Goal: Browse casually

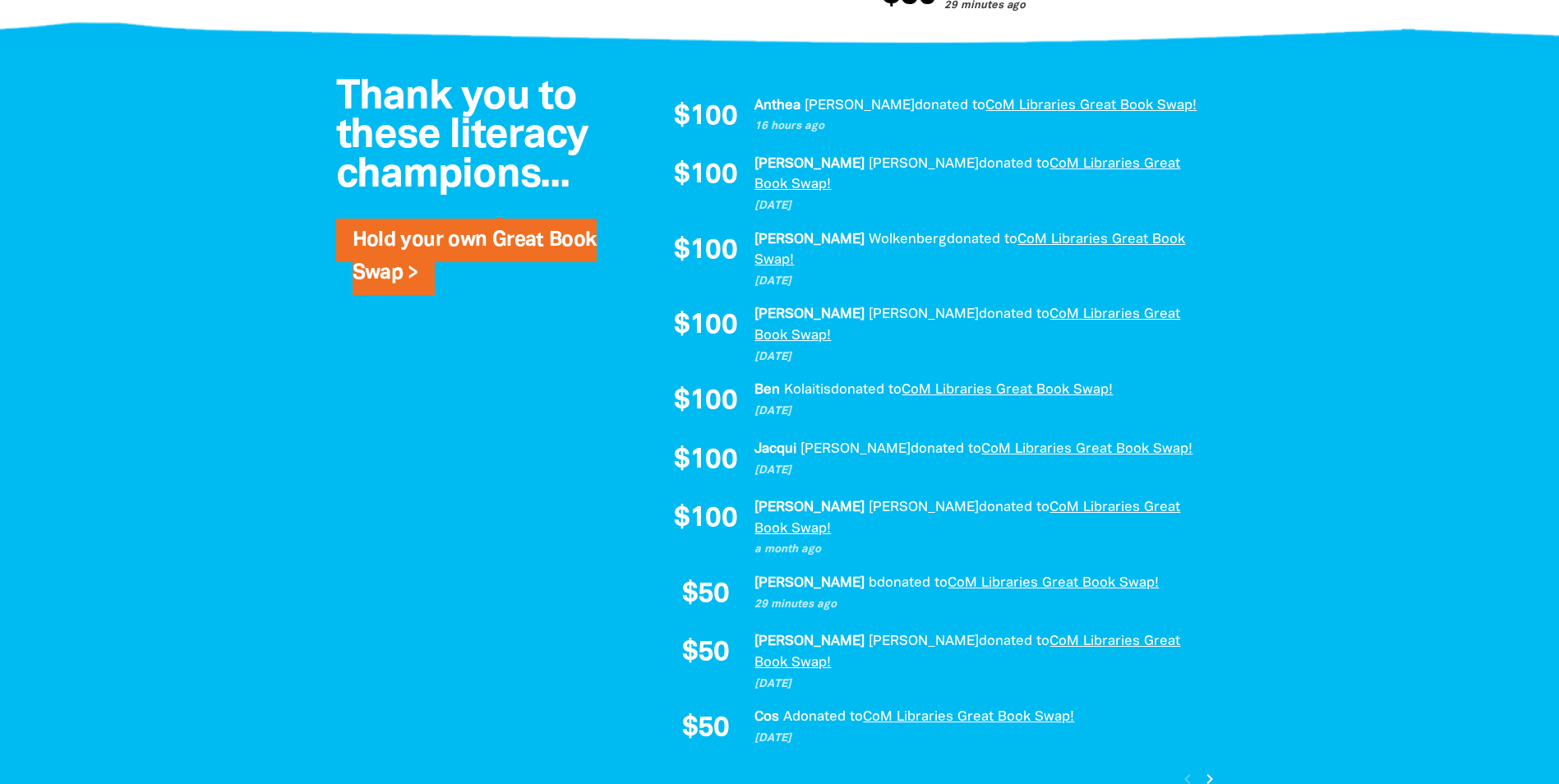
scroll to position [1150, 0]
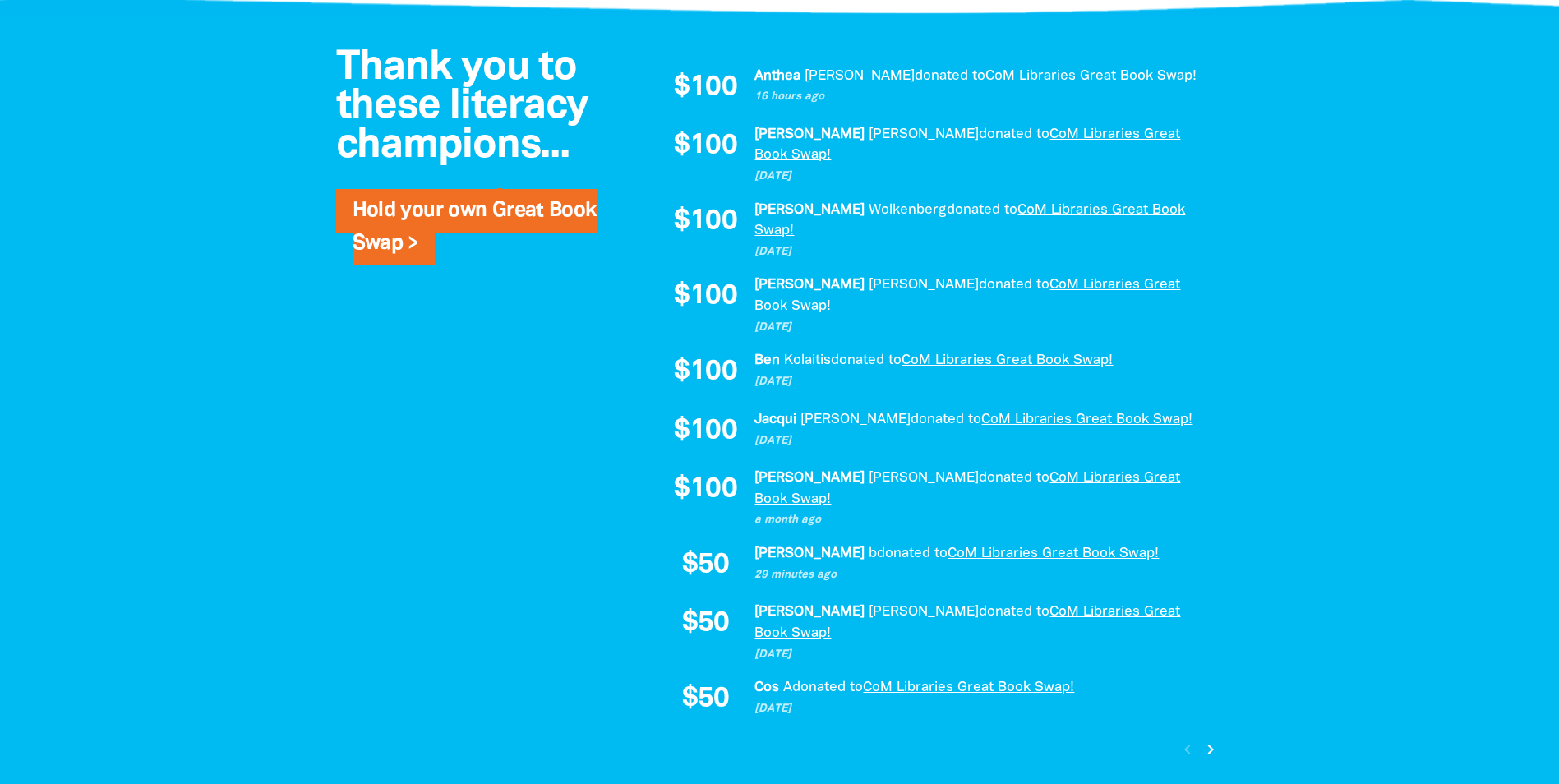
click at [1208, 739] on icon "chevron_right" at bounding box center [1209, 748] width 20 height 20
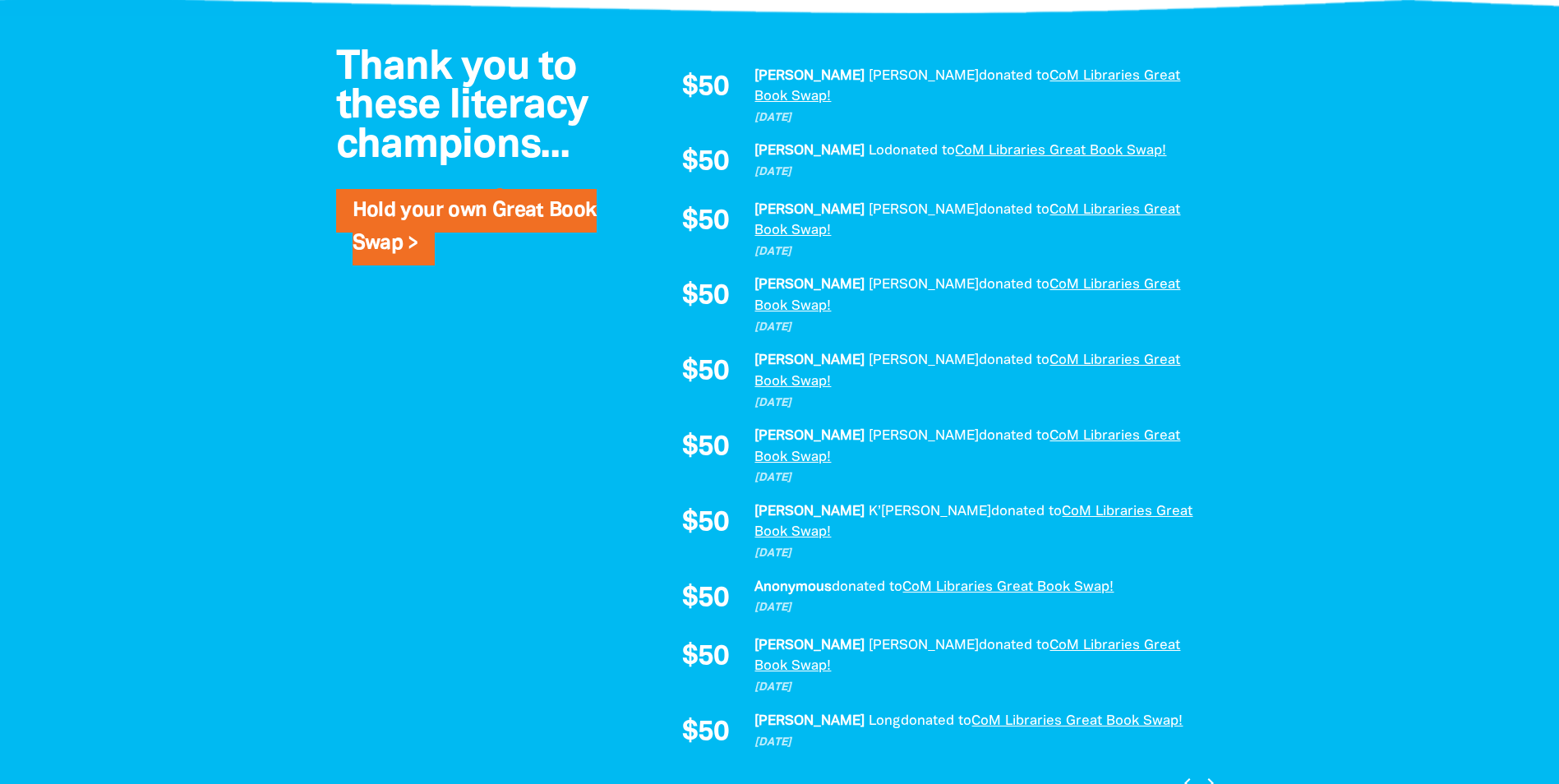
click at [1213, 773] on icon "chevron_right" at bounding box center [1209, 782] width 20 height 20
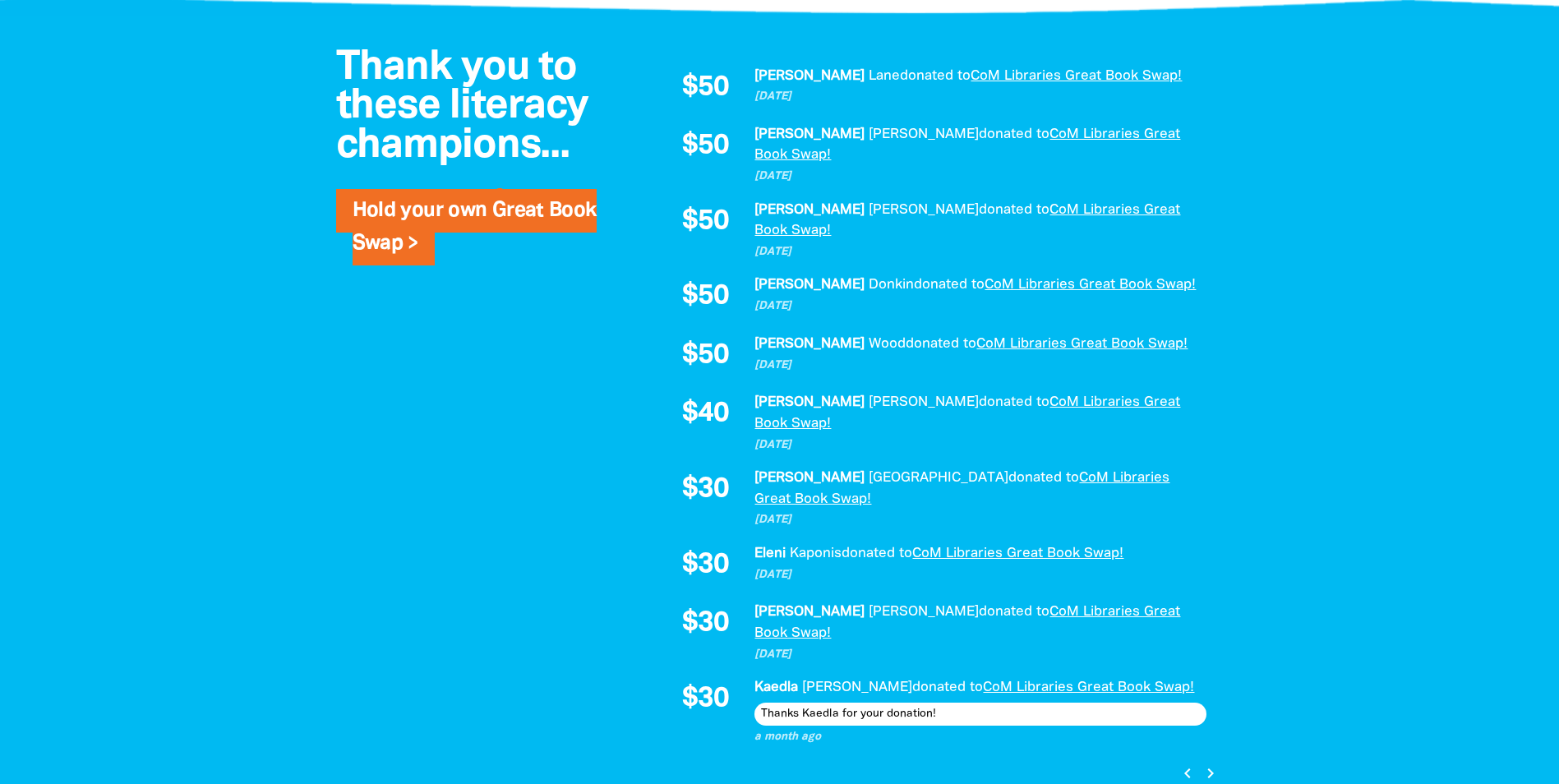
click at [1213, 665] on div "$50 [PERSON_NAME] donated to CoM Libraries Great Book Swap! [DATE] $50 [PERSON_…" at bounding box center [935, 418] width 575 height 737
click at [1207, 763] on icon "chevron_right" at bounding box center [1209, 773] width 20 height 20
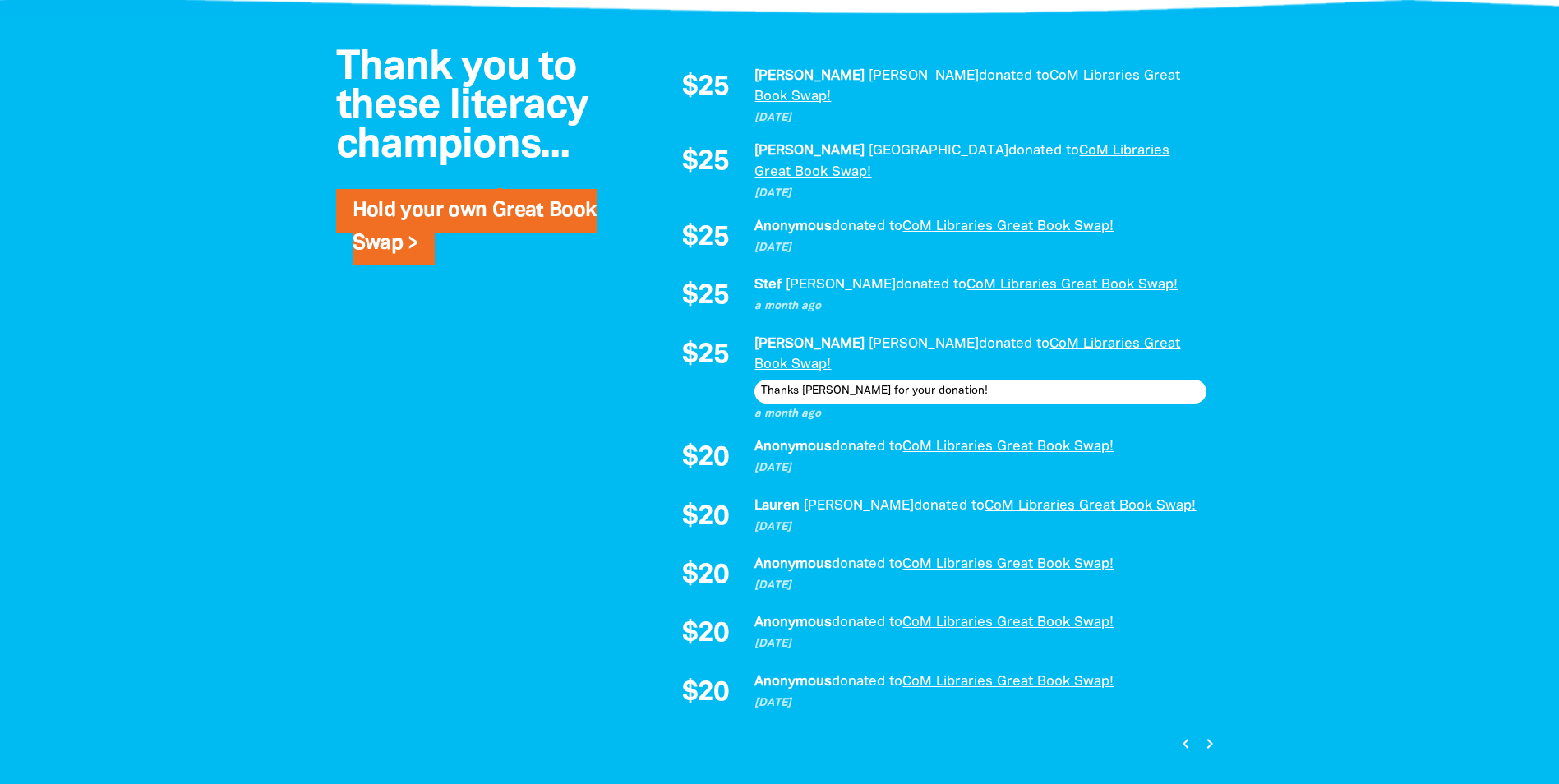
click at [1182, 734] on icon "chevron_left" at bounding box center [1185, 743] width 20 height 20
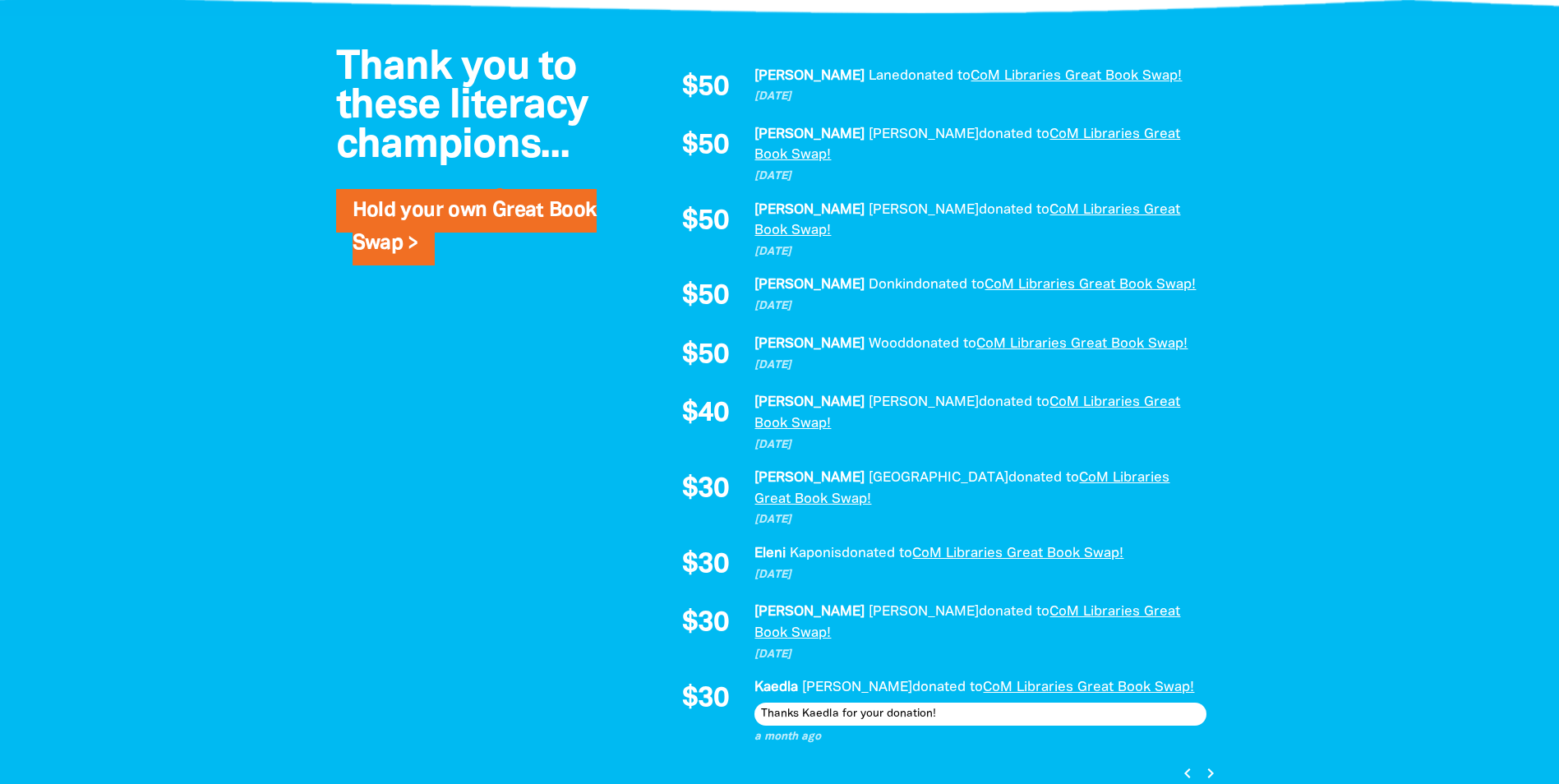
click at [1208, 763] on icon "chevron_right" at bounding box center [1209, 773] width 20 height 20
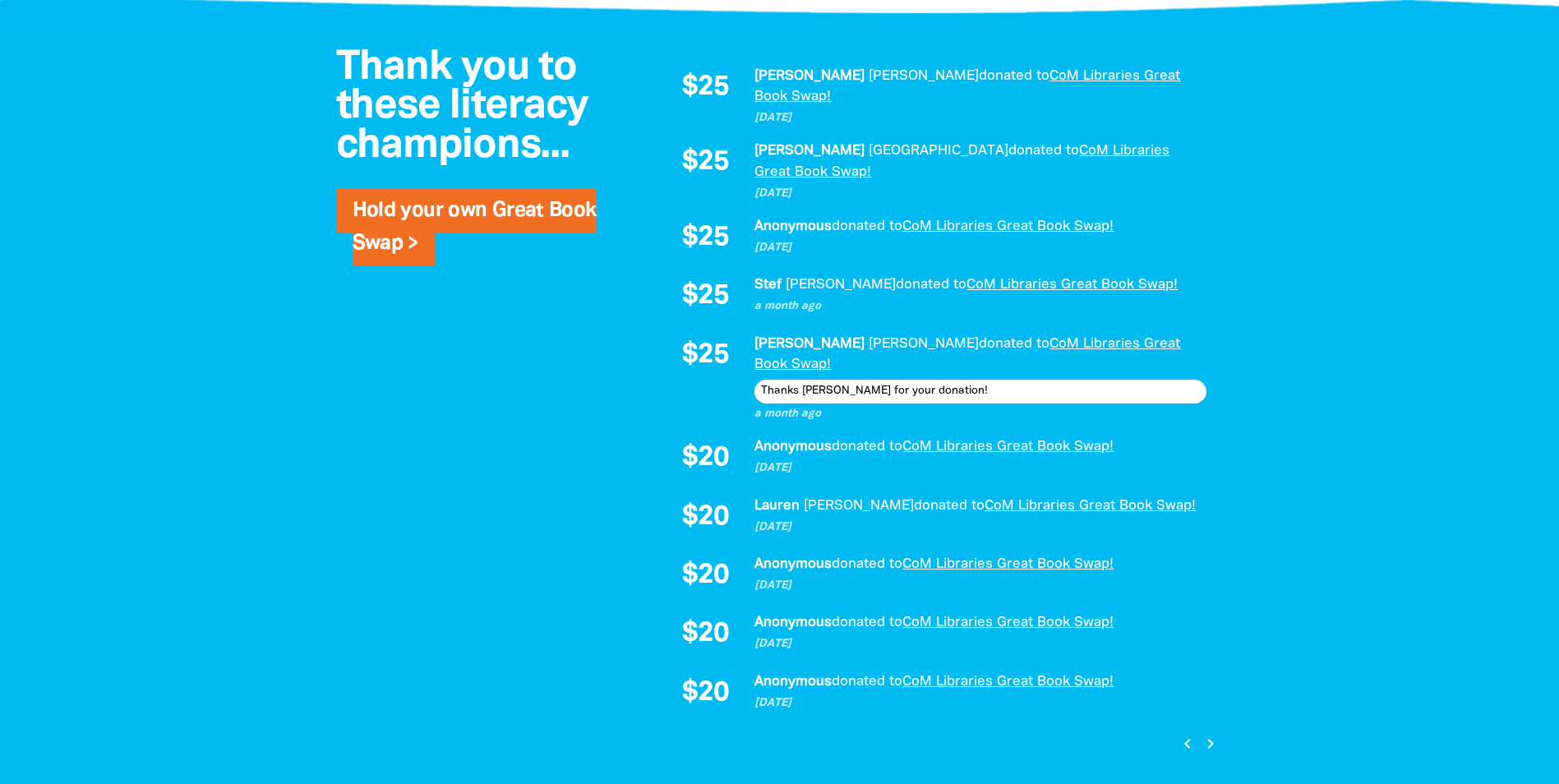
click at [1208, 734] on icon "chevron_right" at bounding box center [1209, 743] width 20 height 20
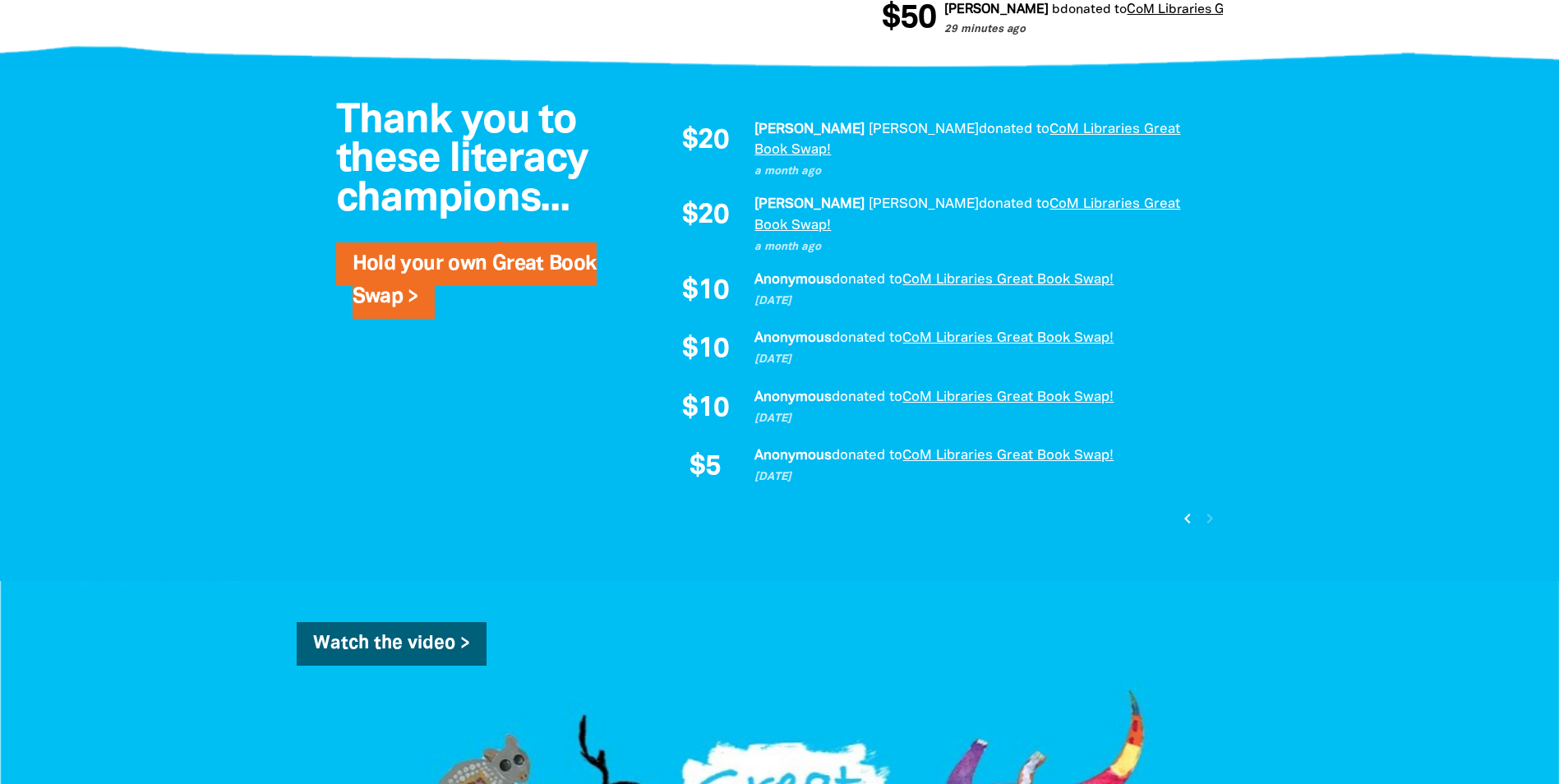
scroll to position [1068, 0]
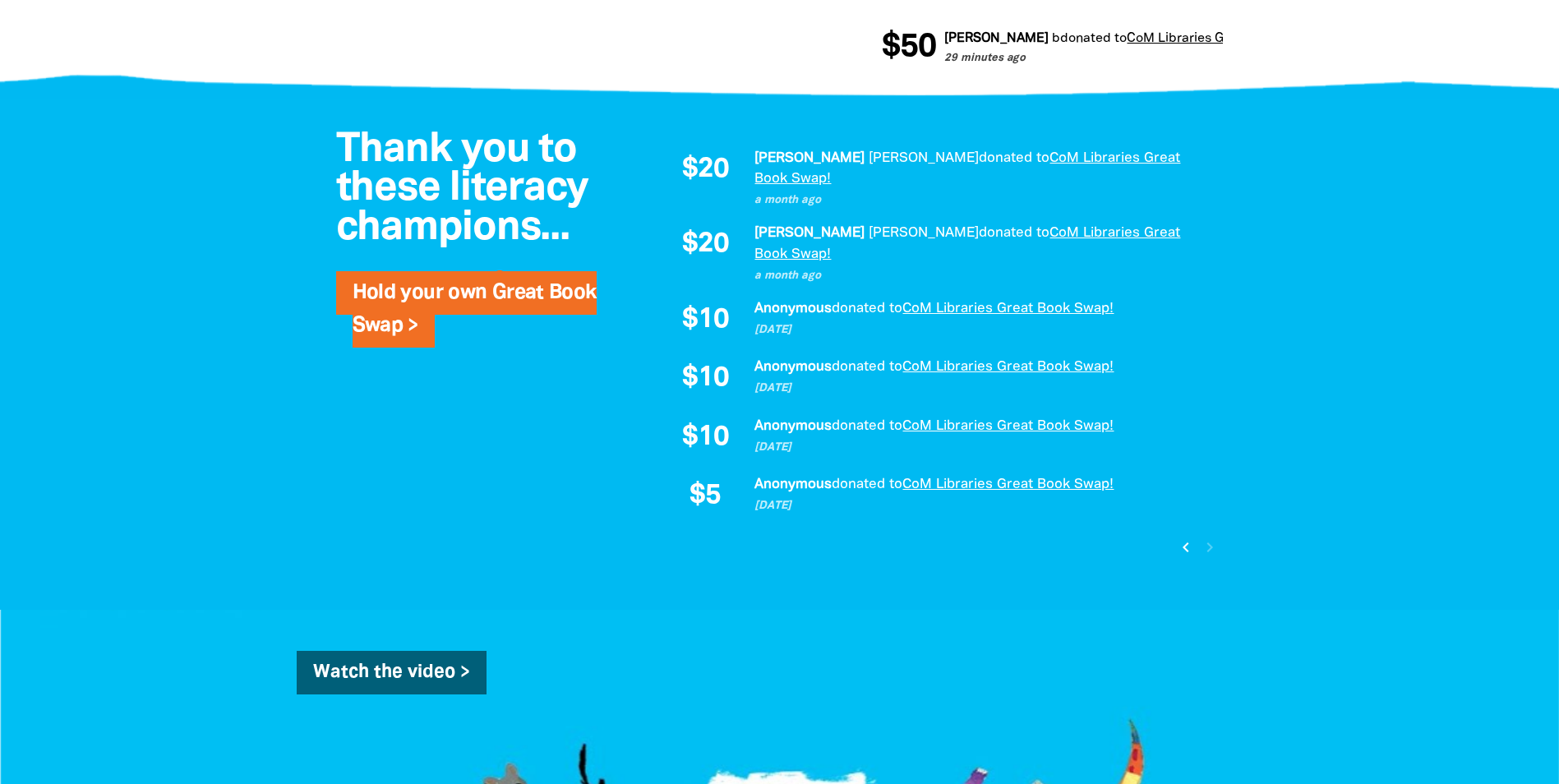
click at [1188, 537] on icon "chevron_left" at bounding box center [1185, 547] width 20 height 20
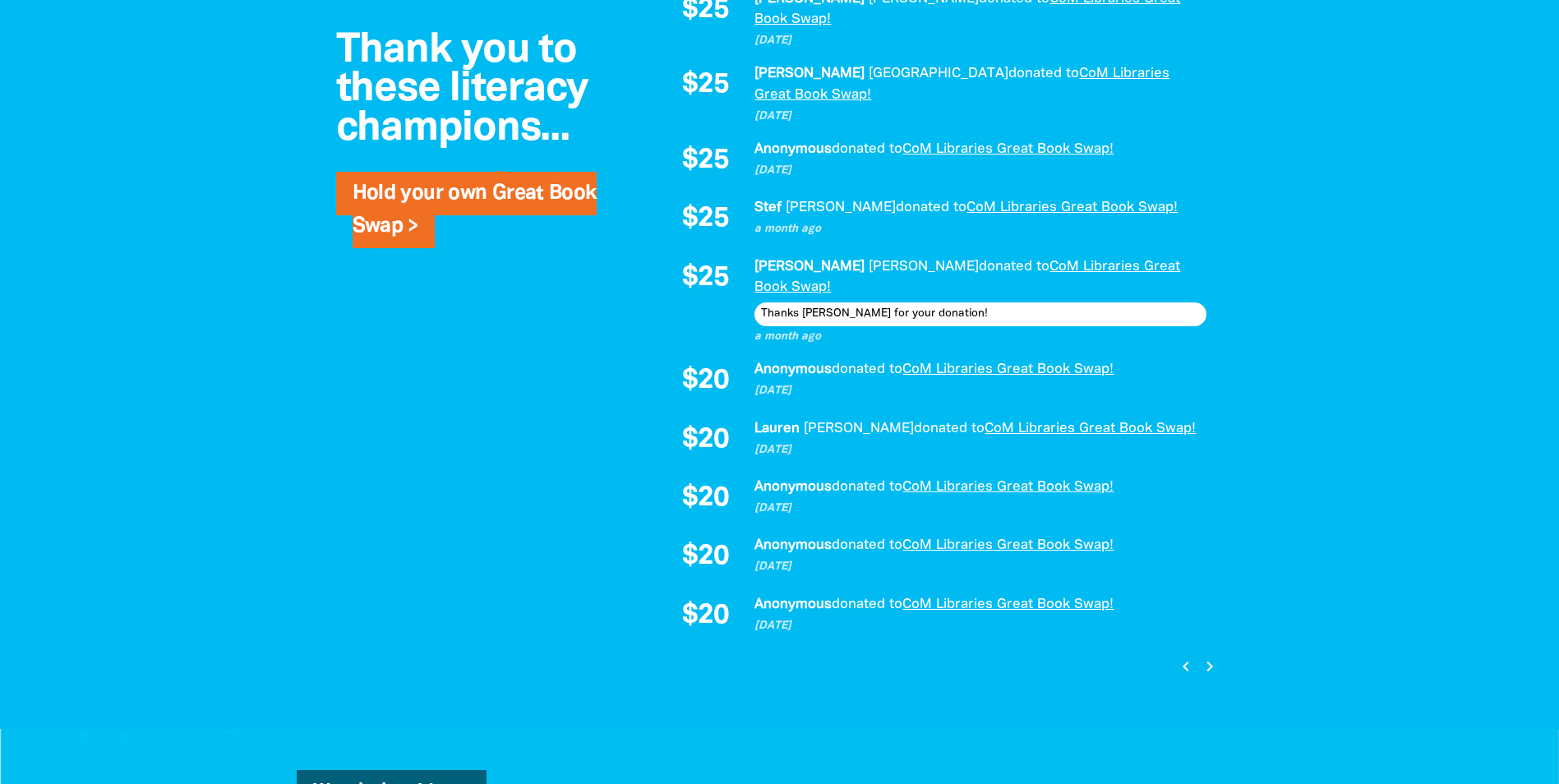
scroll to position [1315, 0]
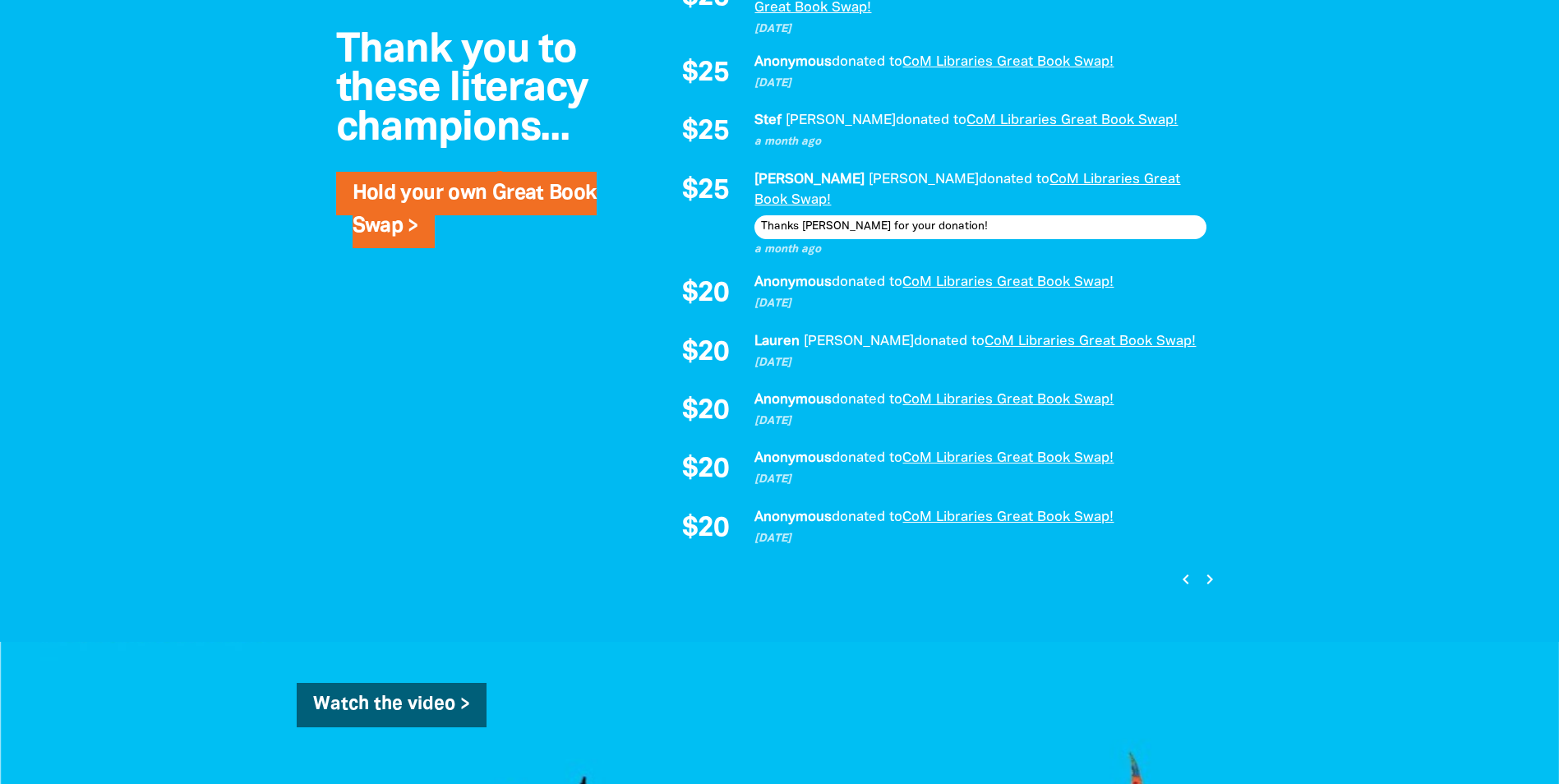
click at [1194, 569] on icon "chevron_left" at bounding box center [1185, 578] width 20 height 20
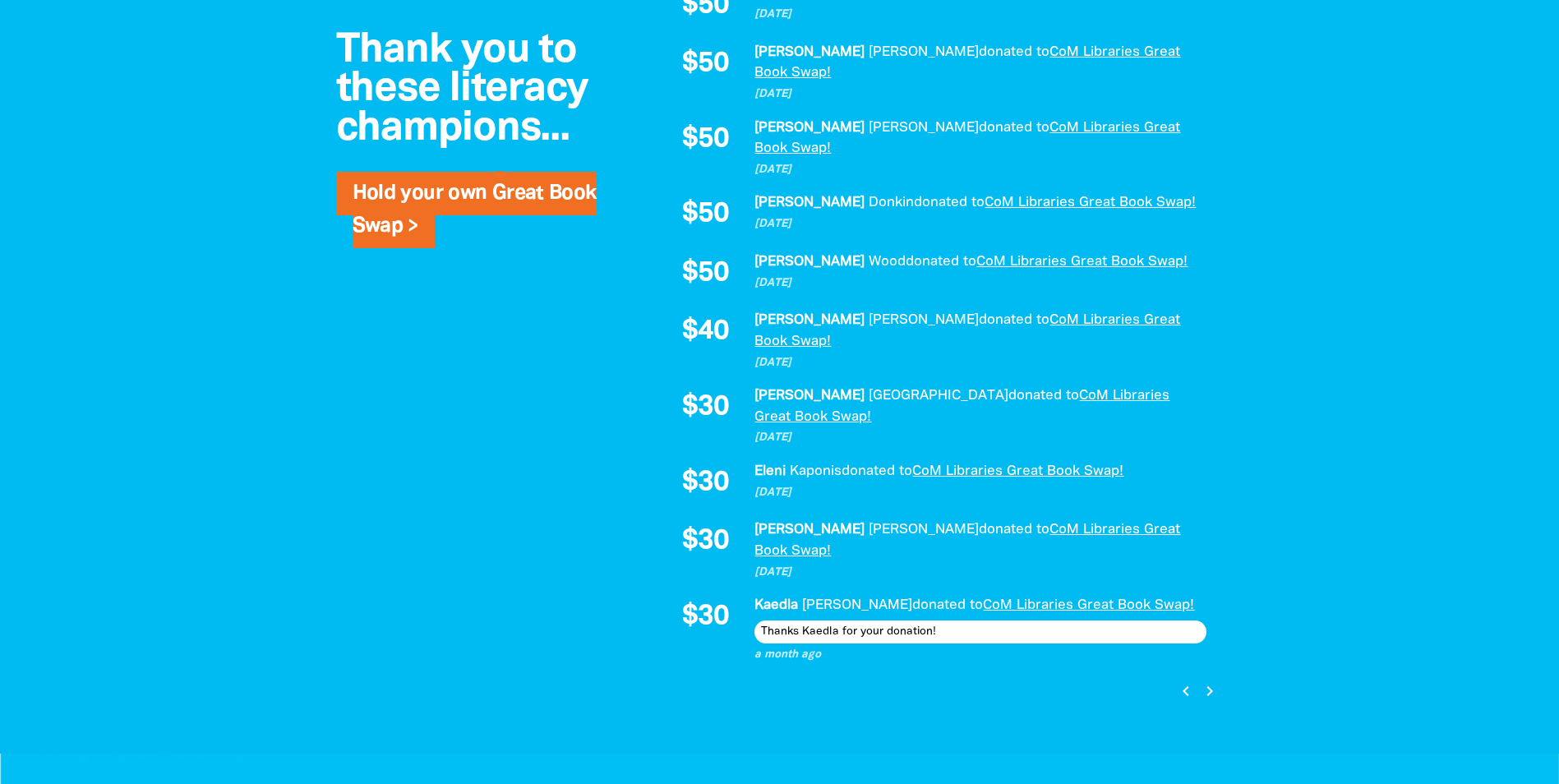
scroll to position [1134, 0]
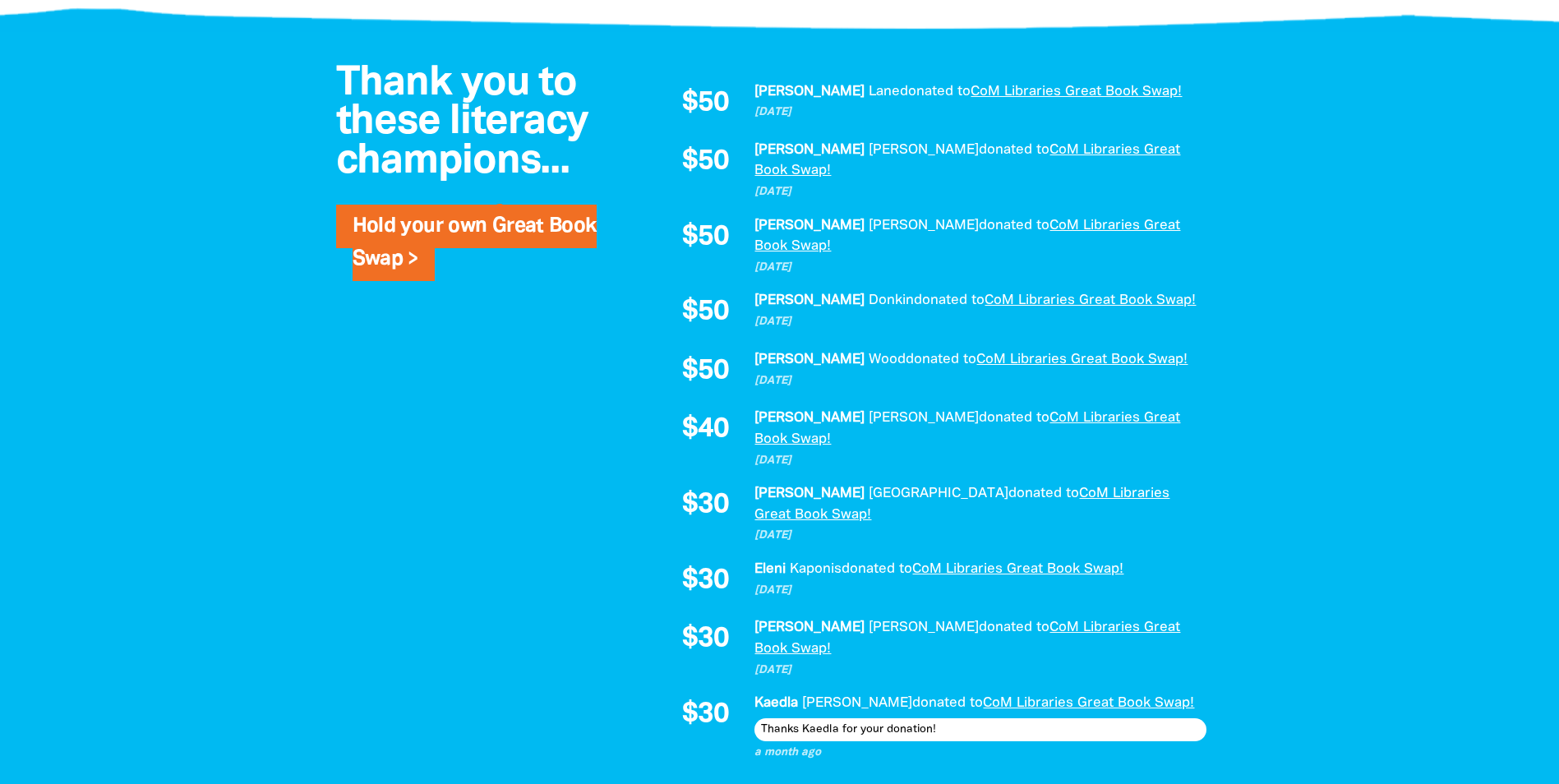
click at [1181, 778] on icon "chevron_left" at bounding box center [1185, 788] width 20 height 20
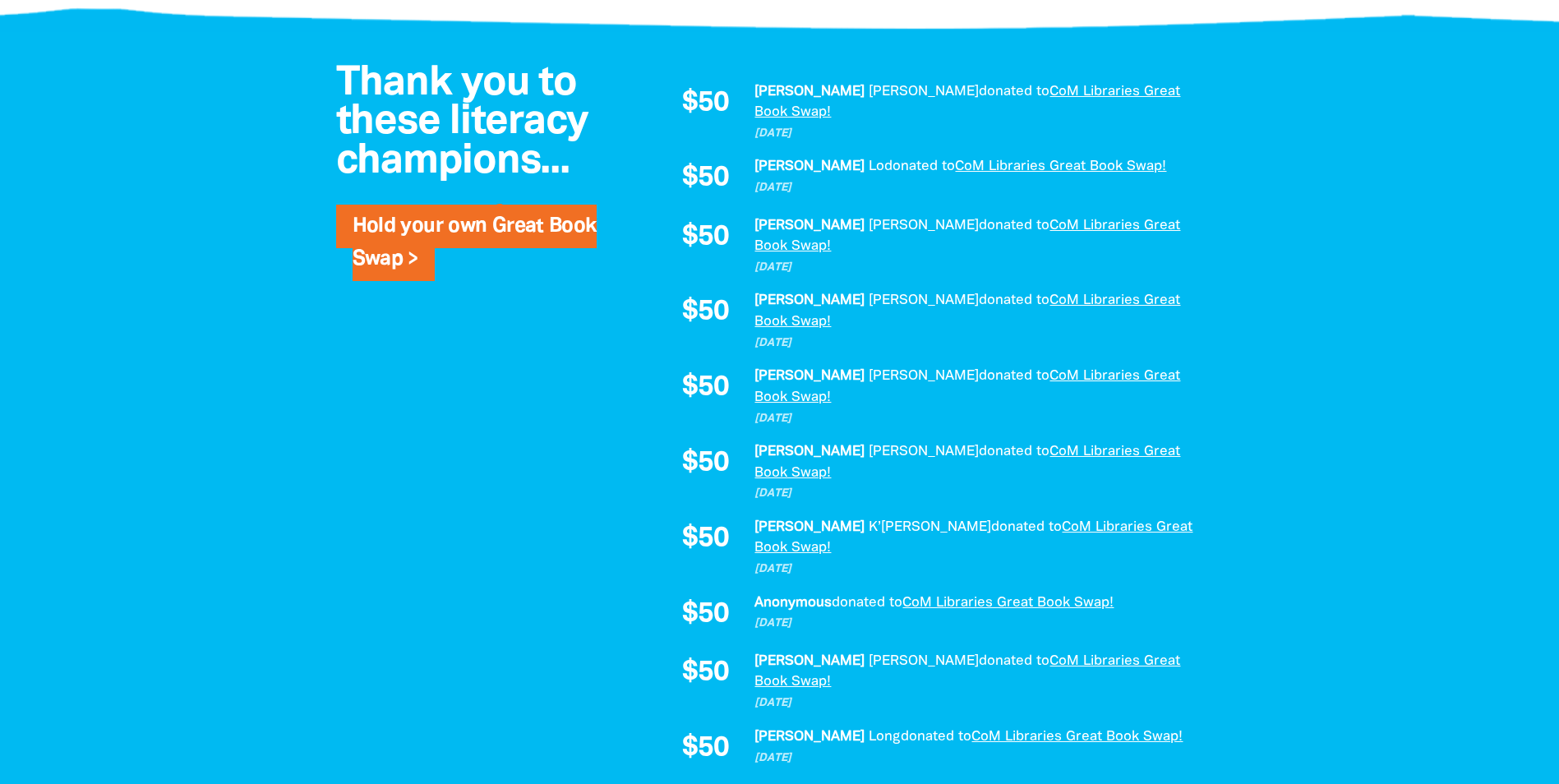
click at [1180, 783] on icon "chevron_left" at bounding box center [1185, 798] width 20 height 20
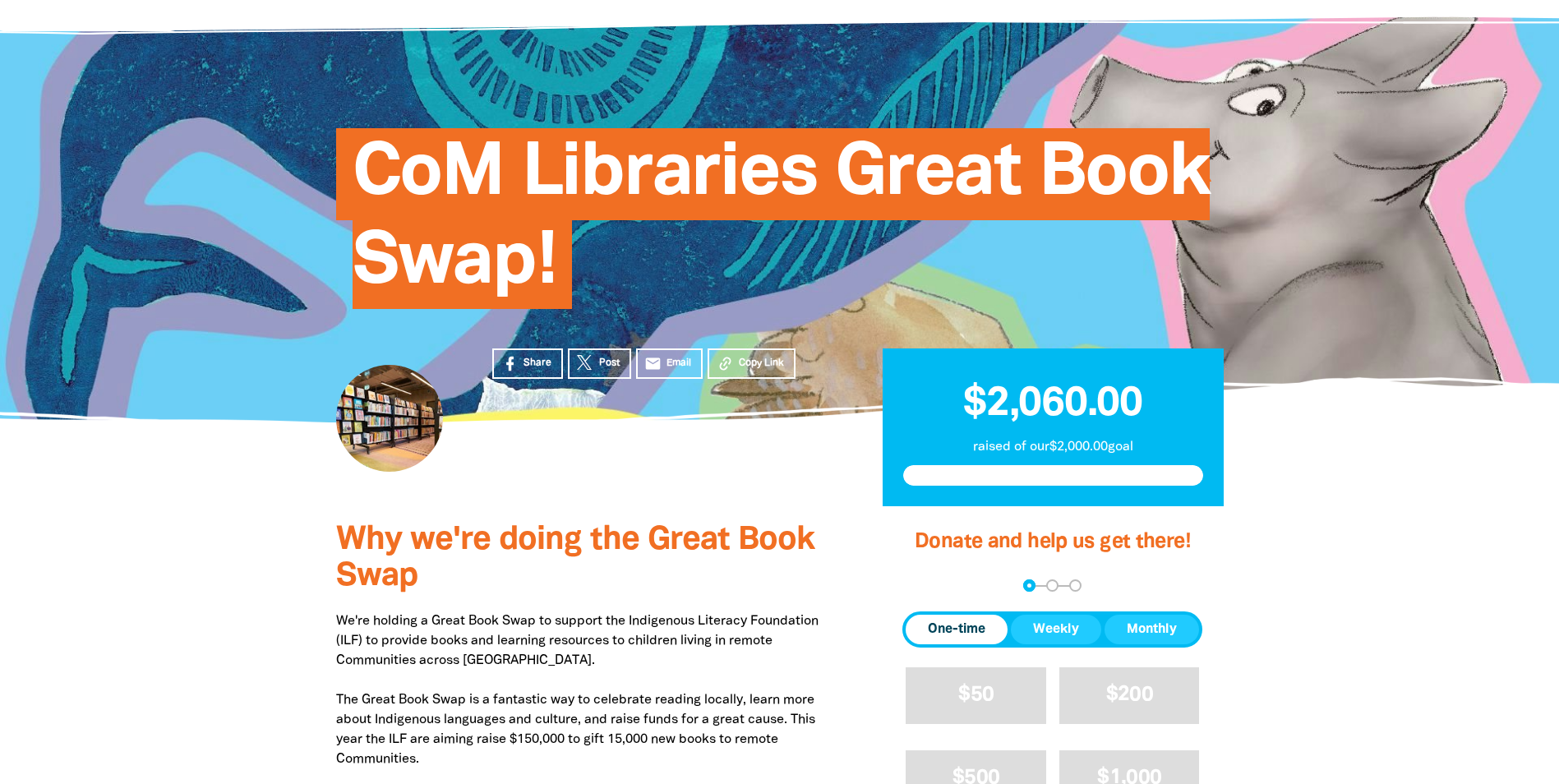
scroll to position [492, 0]
